Goal: Task Accomplishment & Management: Manage account settings

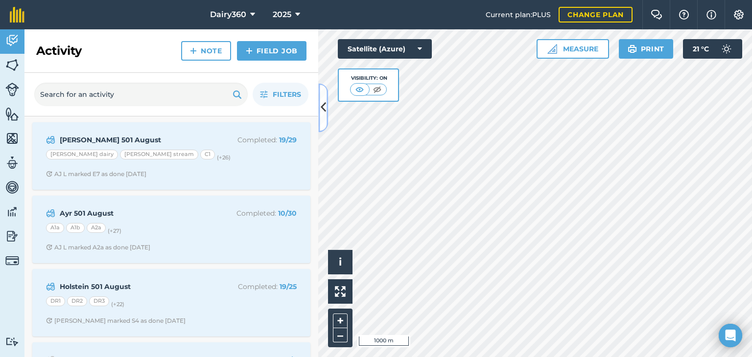
click at [324, 106] on icon at bounding box center [323, 107] width 5 height 17
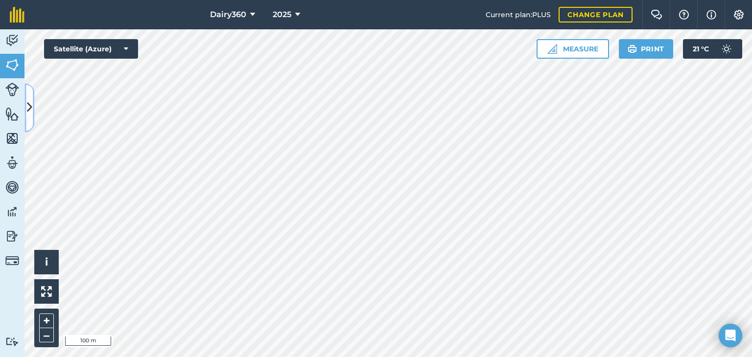
click at [25, 103] on button at bounding box center [29, 107] width 10 height 49
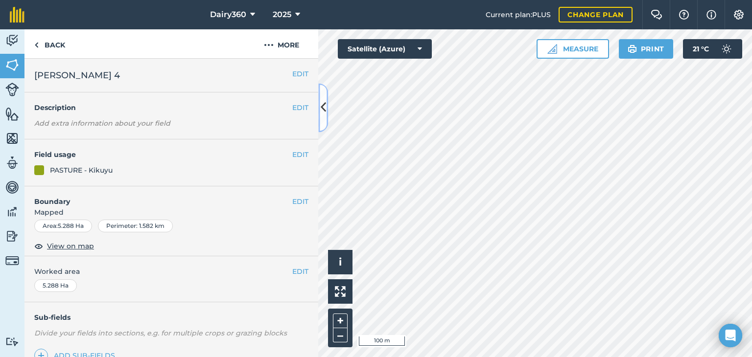
click at [324, 105] on icon at bounding box center [323, 107] width 5 height 17
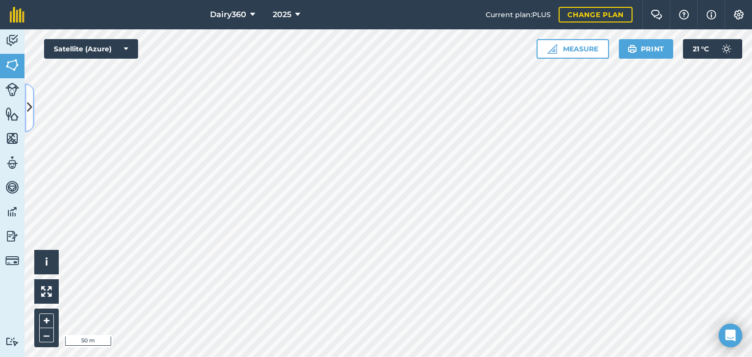
click at [29, 106] on icon at bounding box center [29, 107] width 5 height 17
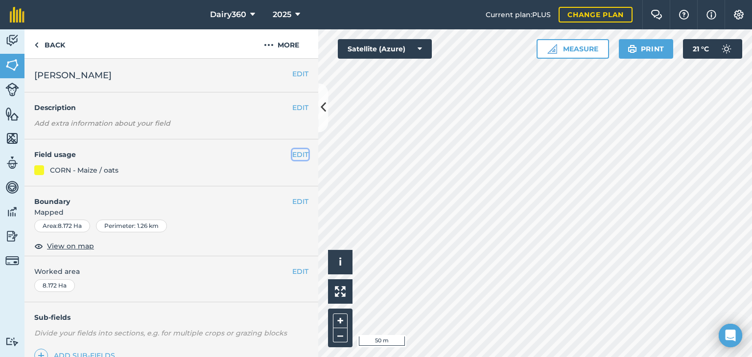
click at [292, 156] on button "EDIT" at bounding box center [300, 154] width 16 height 11
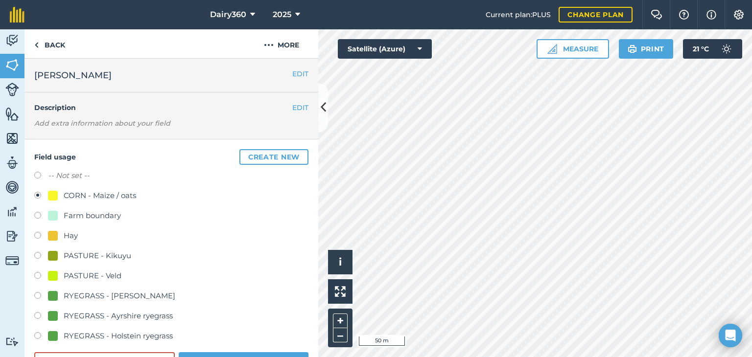
click at [42, 256] on label at bounding box center [41, 257] width 14 height 10
radio input "true"
radio input "false"
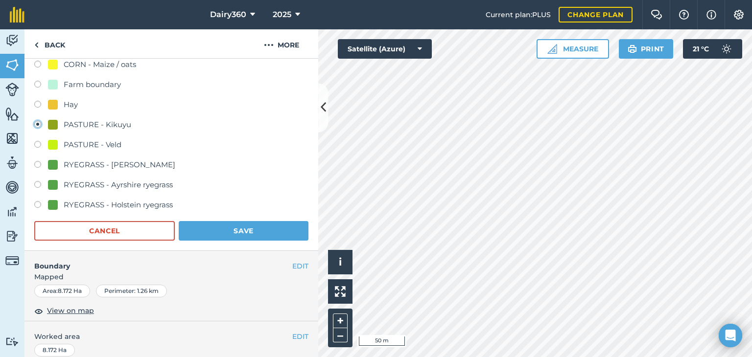
scroll to position [182, 0]
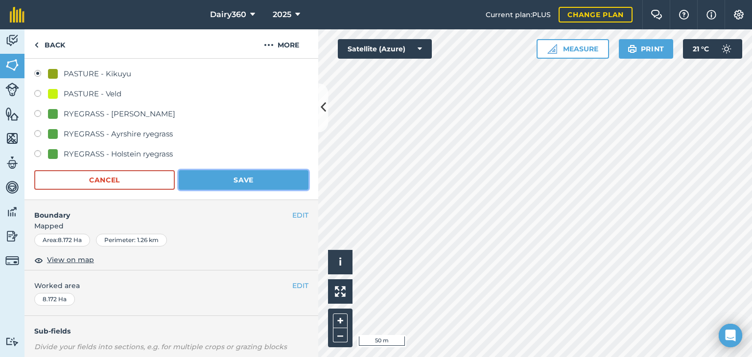
click at [270, 176] on button "Save" at bounding box center [244, 180] width 130 height 20
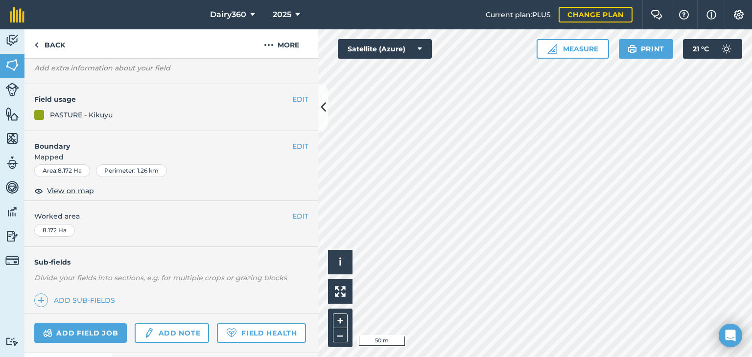
scroll to position [0, 0]
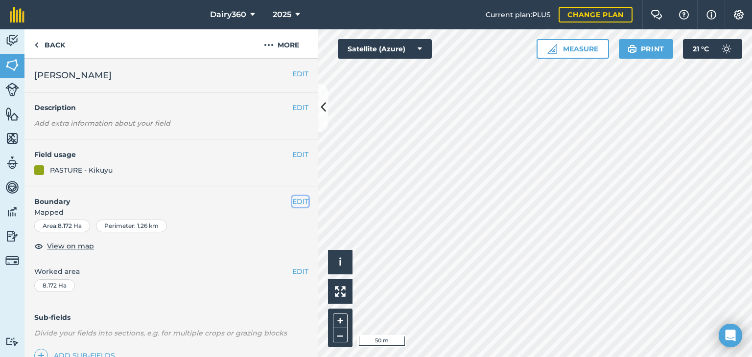
drag, startPoint x: 296, startPoint y: 202, endPoint x: 315, endPoint y: 203, distance: 18.6
click at [296, 202] on button "EDIT" at bounding box center [300, 201] width 16 height 11
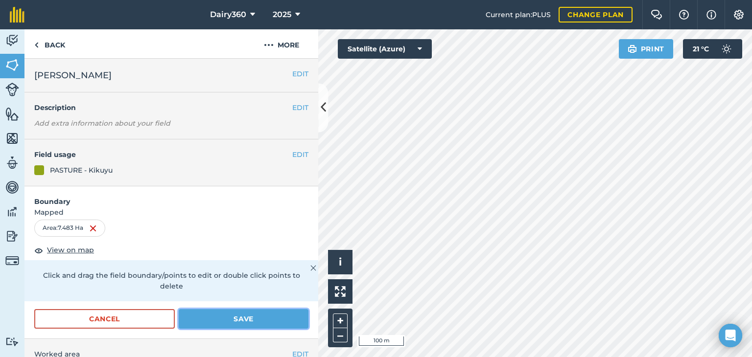
click at [251, 317] on button "Save" at bounding box center [244, 319] width 130 height 20
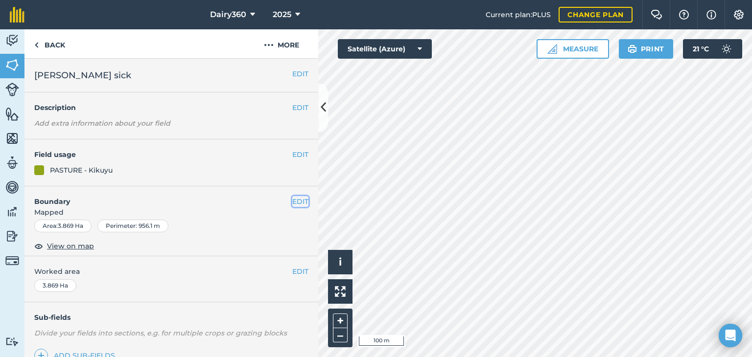
click at [293, 199] on button "EDIT" at bounding box center [300, 201] width 16 height 11
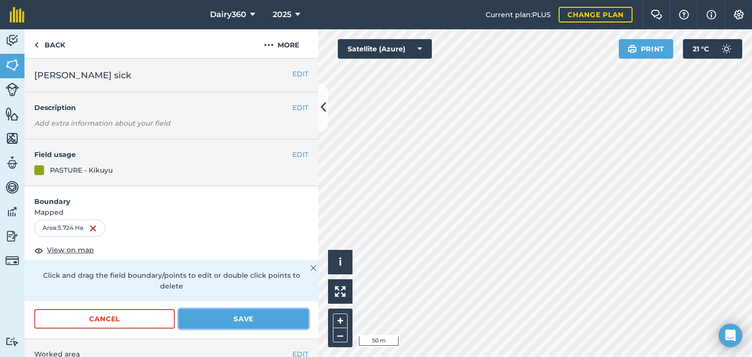
click at [215, 323] on button "Save" at bounding box center [244, 319] width 130 height 20
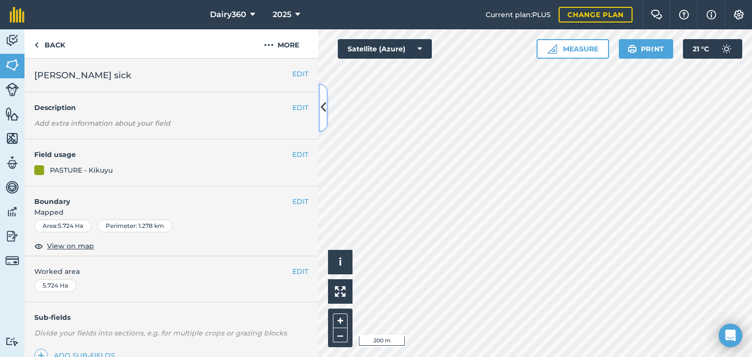
click at [325, 98] on button at bounding box center [323, 107] width 10 height 49
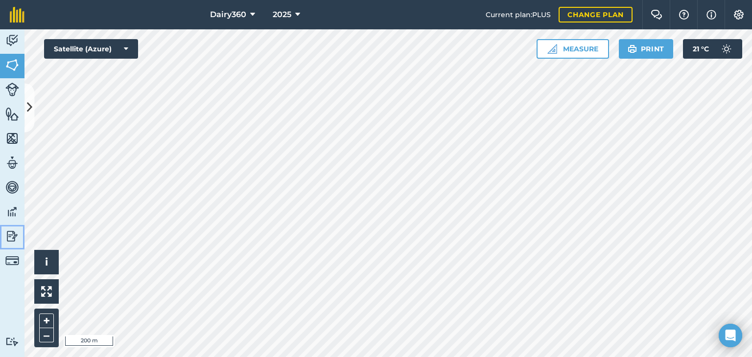
click at [14, 234] on img at bounding box center [12, 236] width 14 height 15
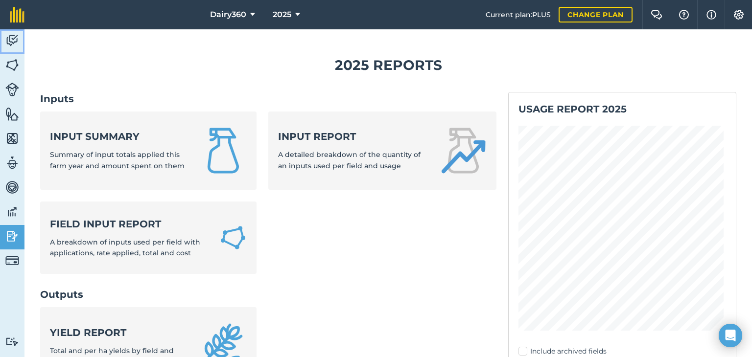
click at [16, 41] on img at bounding box center [12, 40] width 14 height 15
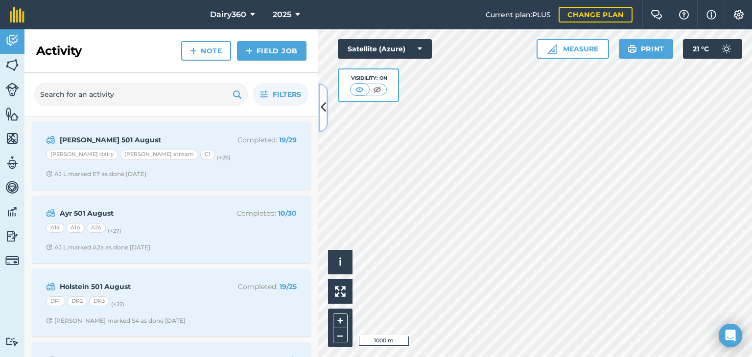
click at [326, 102] on button at bounding box center [323, 107] width 10 height 49
click at [326, 104] on button at bounding box center [323, 107] width 10 height 49
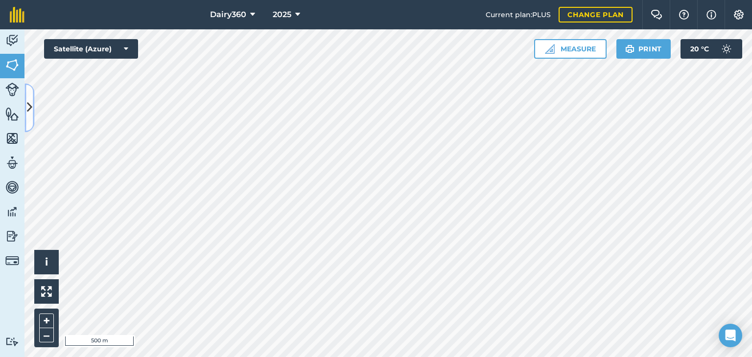
click at [32, 107] on icon at bounding box center [29, 107] width 5 height 17
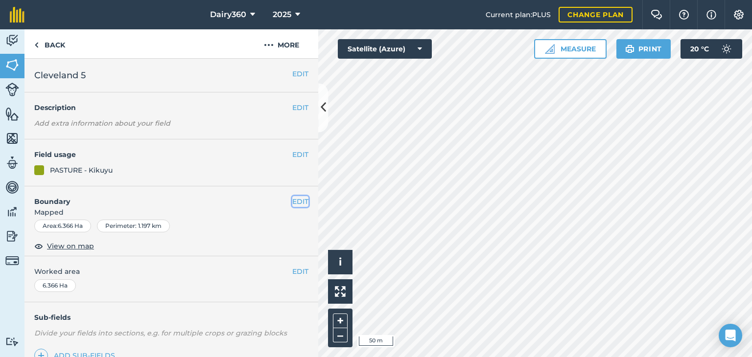
drag, startPoint x: 299, startPoint y: 223, endPoint x: 290, endPoint y: 202, distance: 22.8
click at [292, 202] on button "EDIT" at bounding box center [300, 201] width 16 height 11
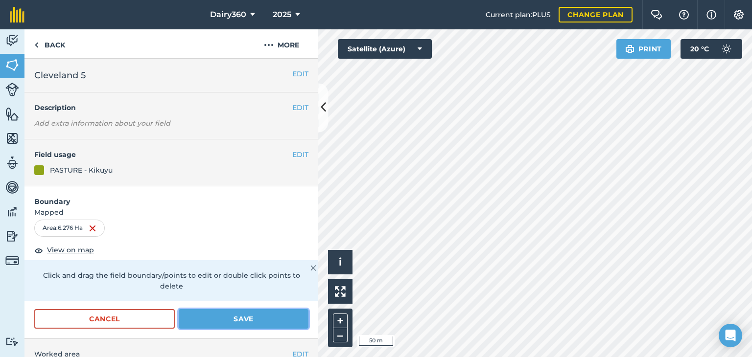
click at [247, 319] on button "Save" at bounding box center [244, 319] width 130 height 20
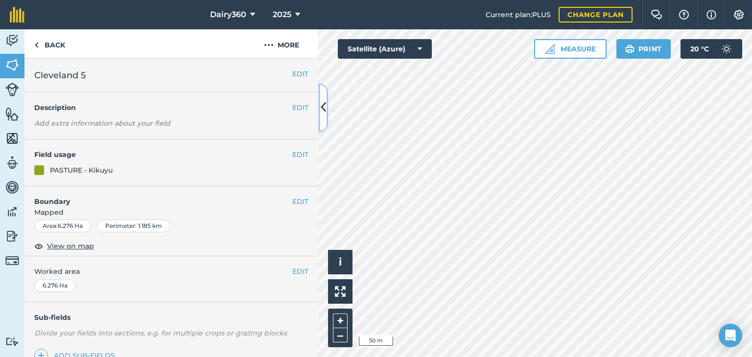
click at [321, 105] on icon at bounding box center [323, 107] width 5 height 17
